Goal: Information Seeking & Learning: Learn about a topic

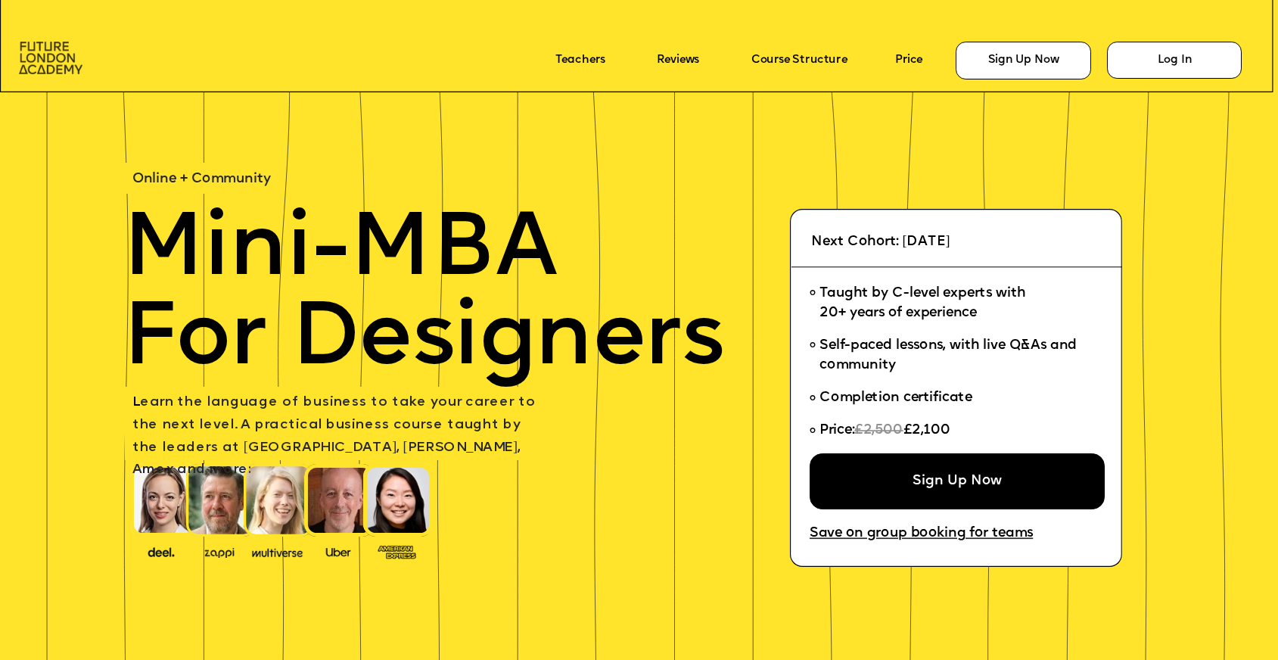
click at [50, 55] on img at bounding box center [51, 58] width 64 height 33
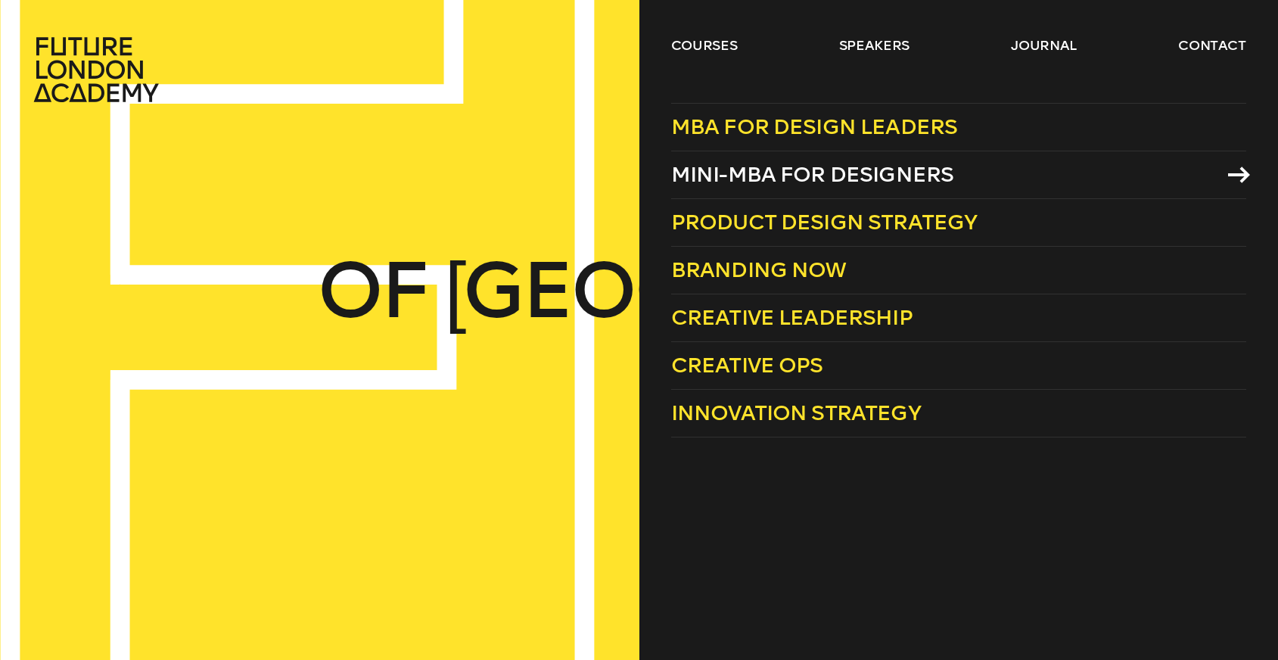
click at [776, 180] on span "Mini-MBA for Designers" at bounding box center [812, 174] width 283 height 25
